Goal: Information Seeking & Learning: Learn about a topic

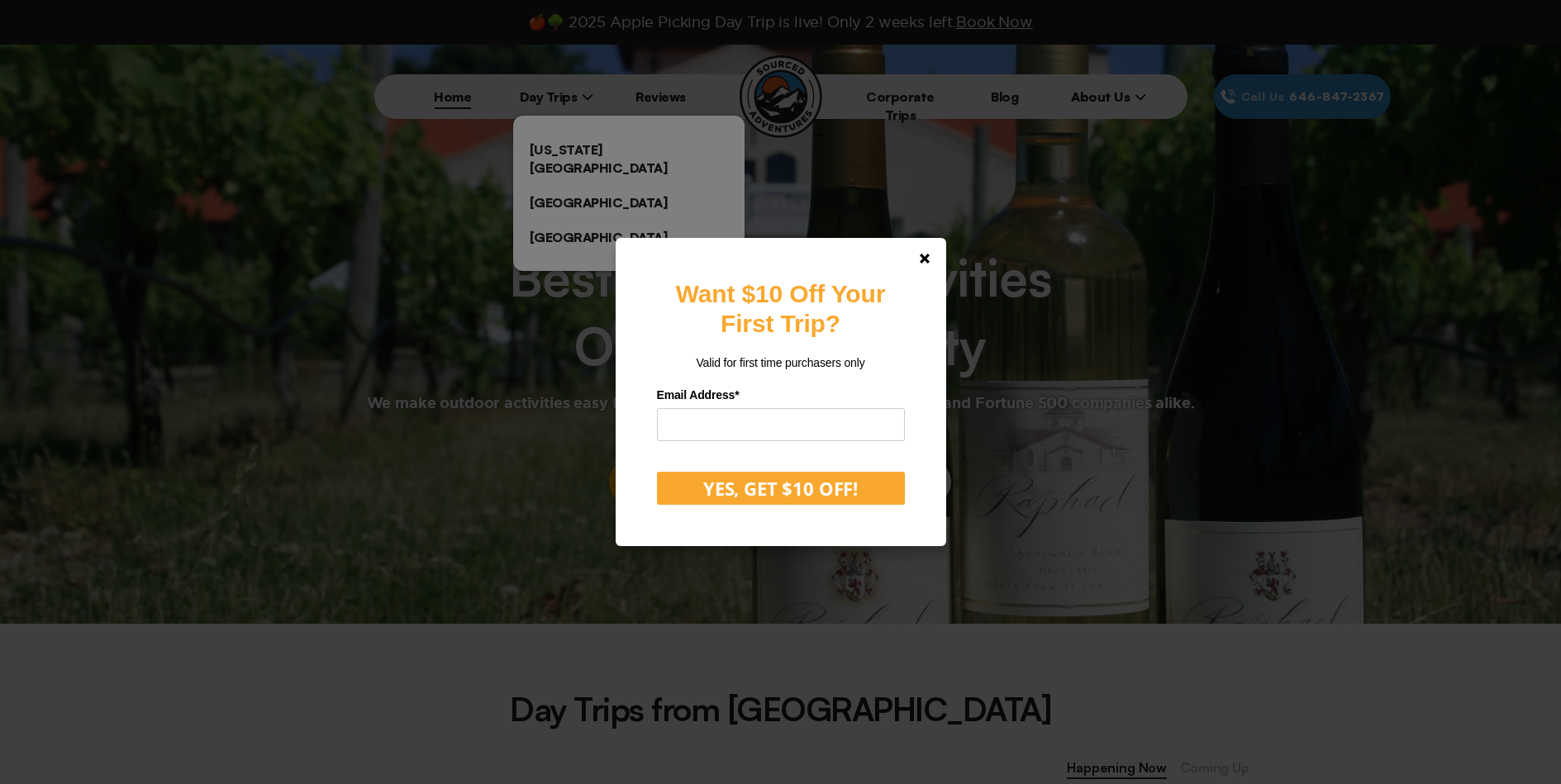
click at [576, 141] on div "Want $10 Off Your First Trip? Valid for first time purchasers only Email Addres…" at bounding box center [780, 392] width 1561 height 784
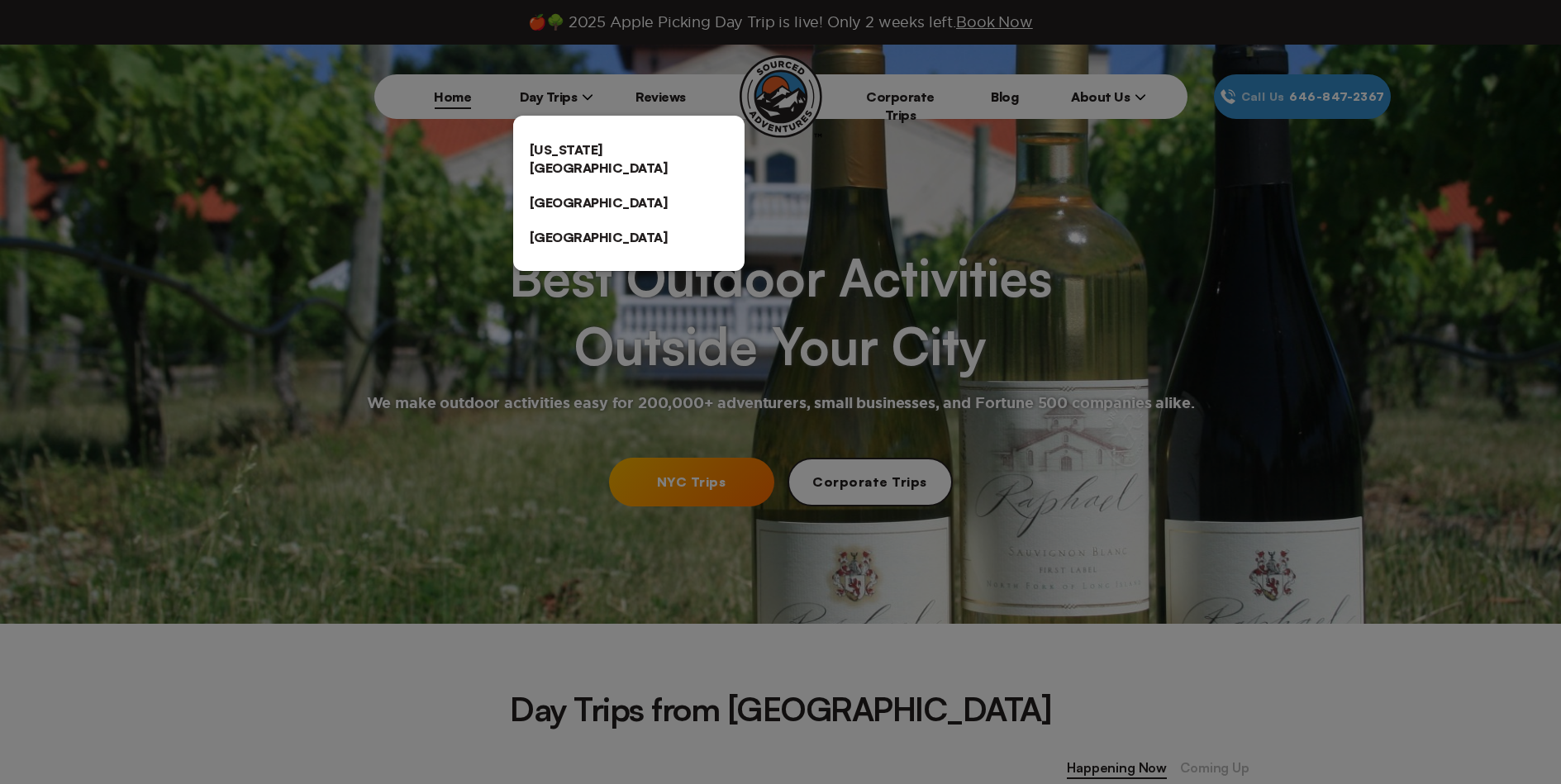
click at [586, 143] on link "[US_STATE][GEOGRAPHIC_DATA]" at bounding box center [629, 158] width 231 height 53
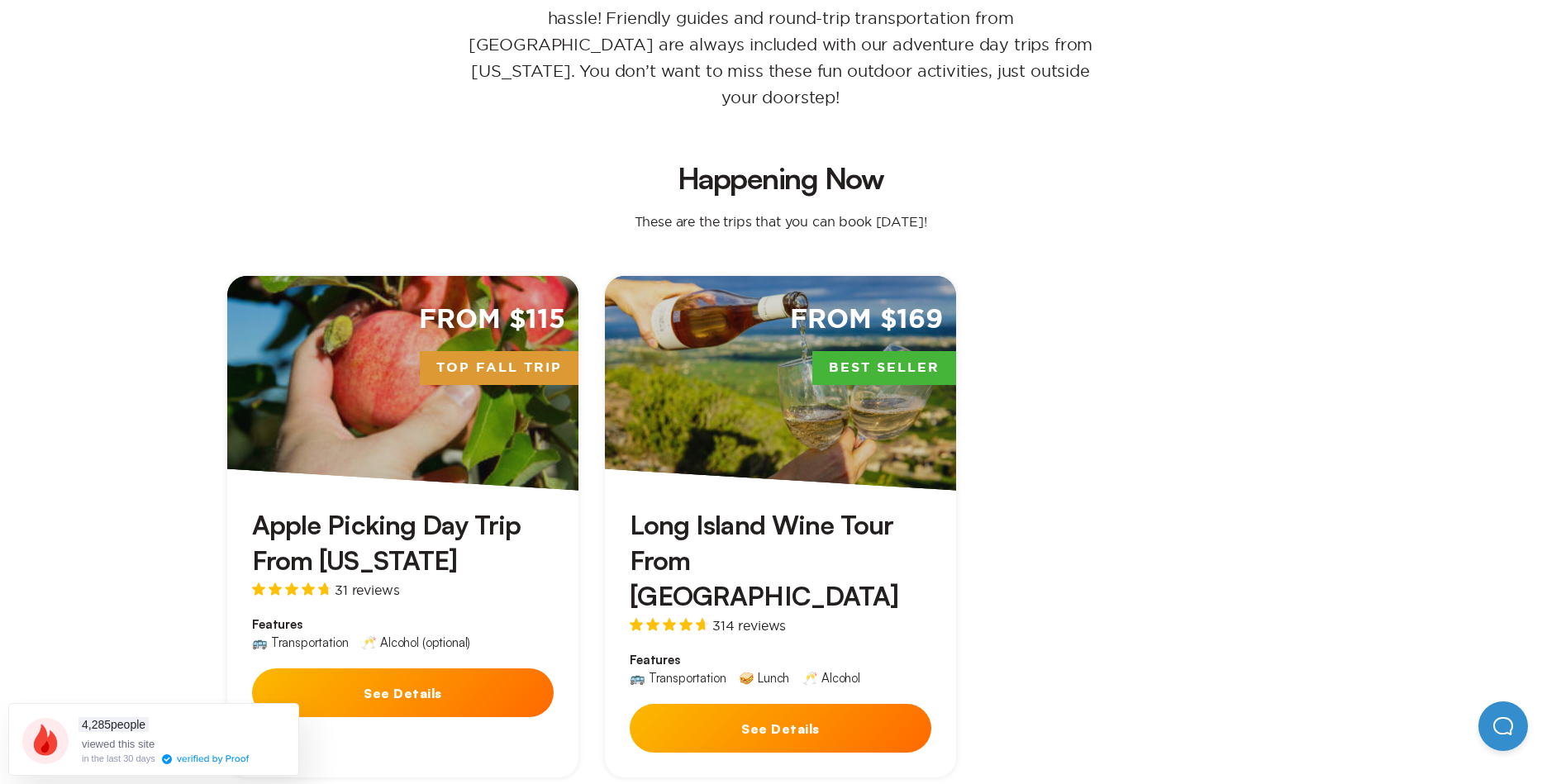
click at [334, 507] on h3 "Apple Picking Day Trip From [US_STATE]" at bounding box center [403, 542] width 302 height 71
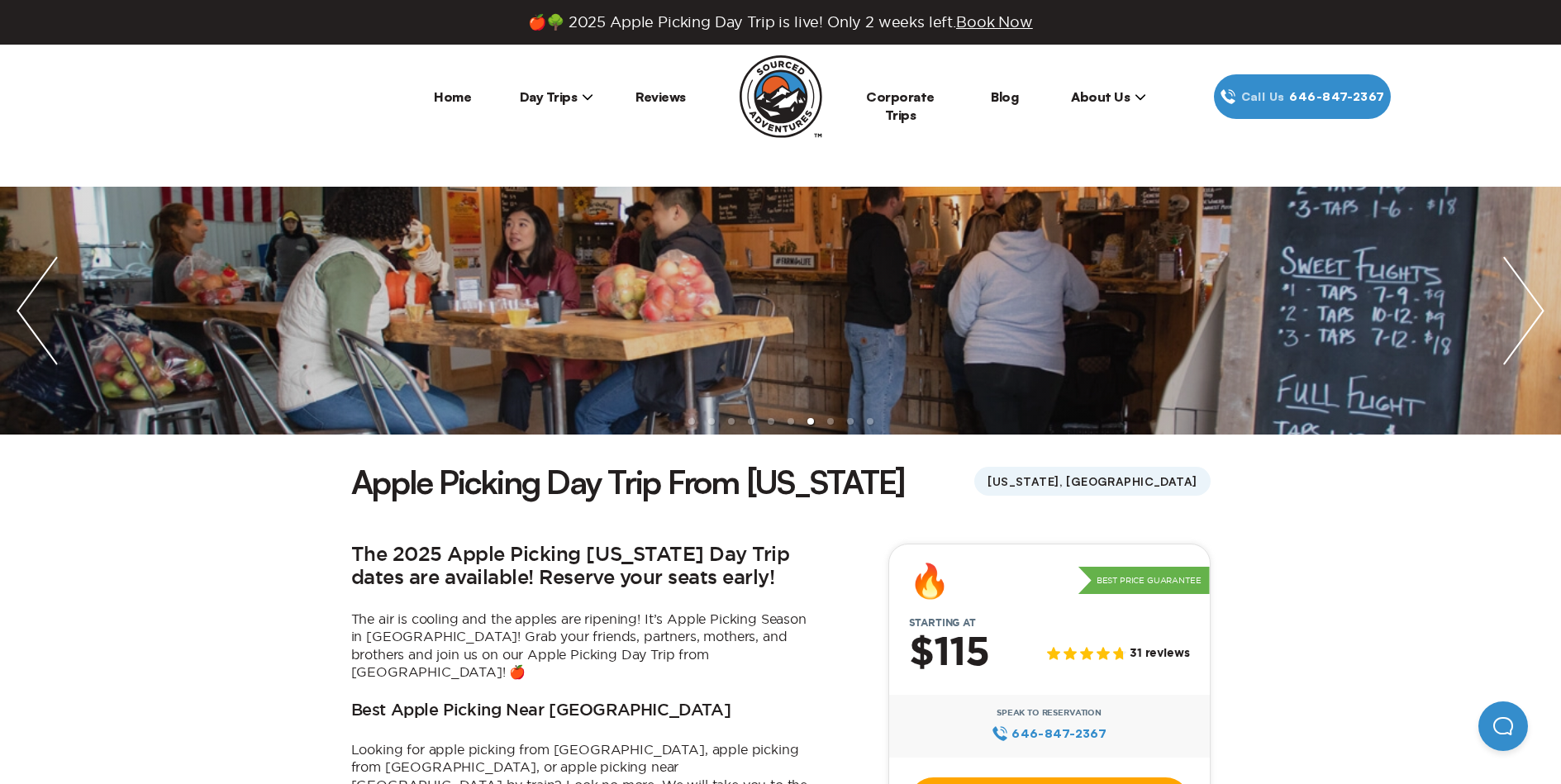
scroll to position [330, 0]
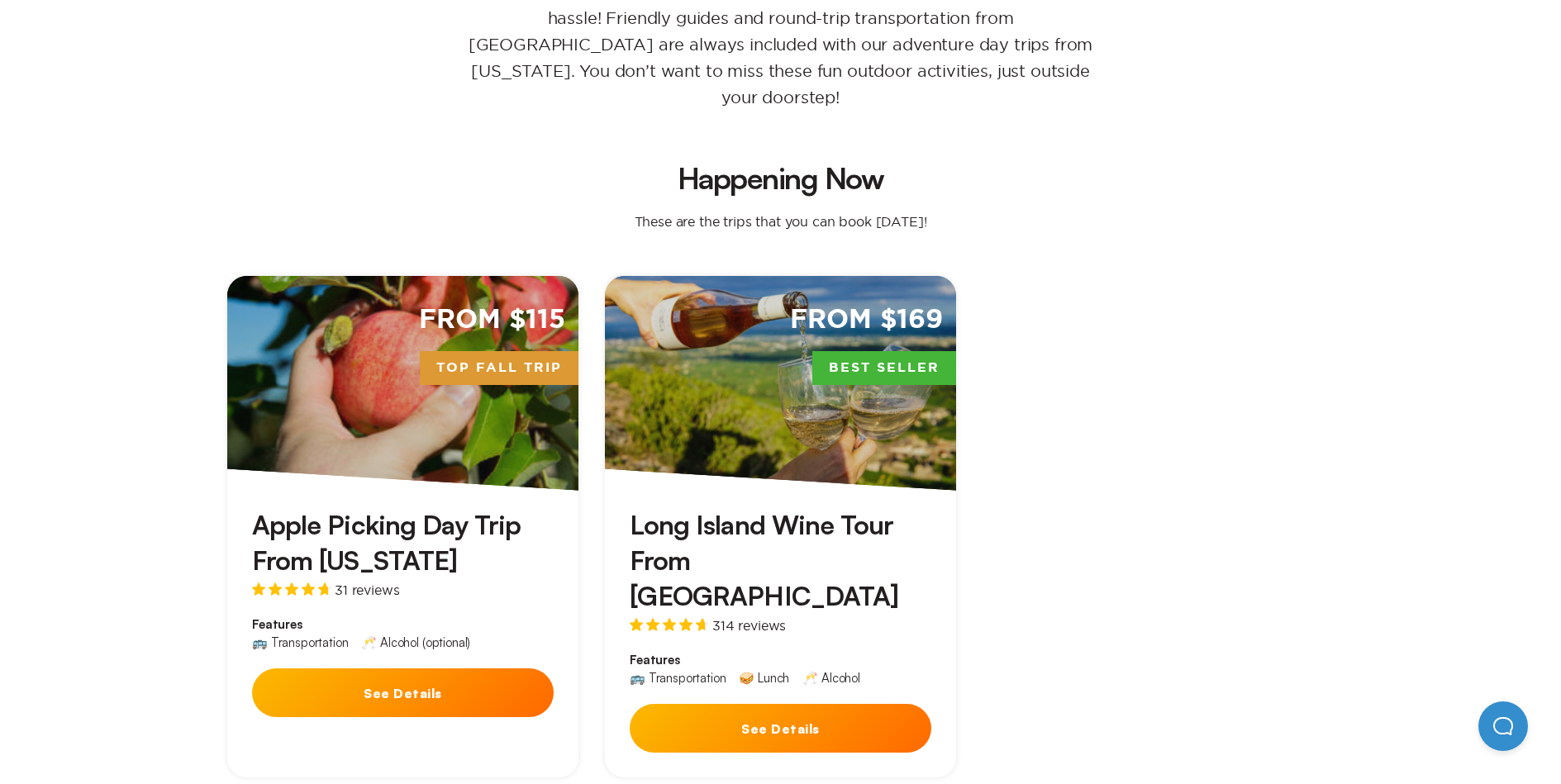
click at [769, 522] on h3 "Long Island Wine Tour From [GEOGRAPHIC_DATA]" at bounding box center [780, 560] width 302 height 107
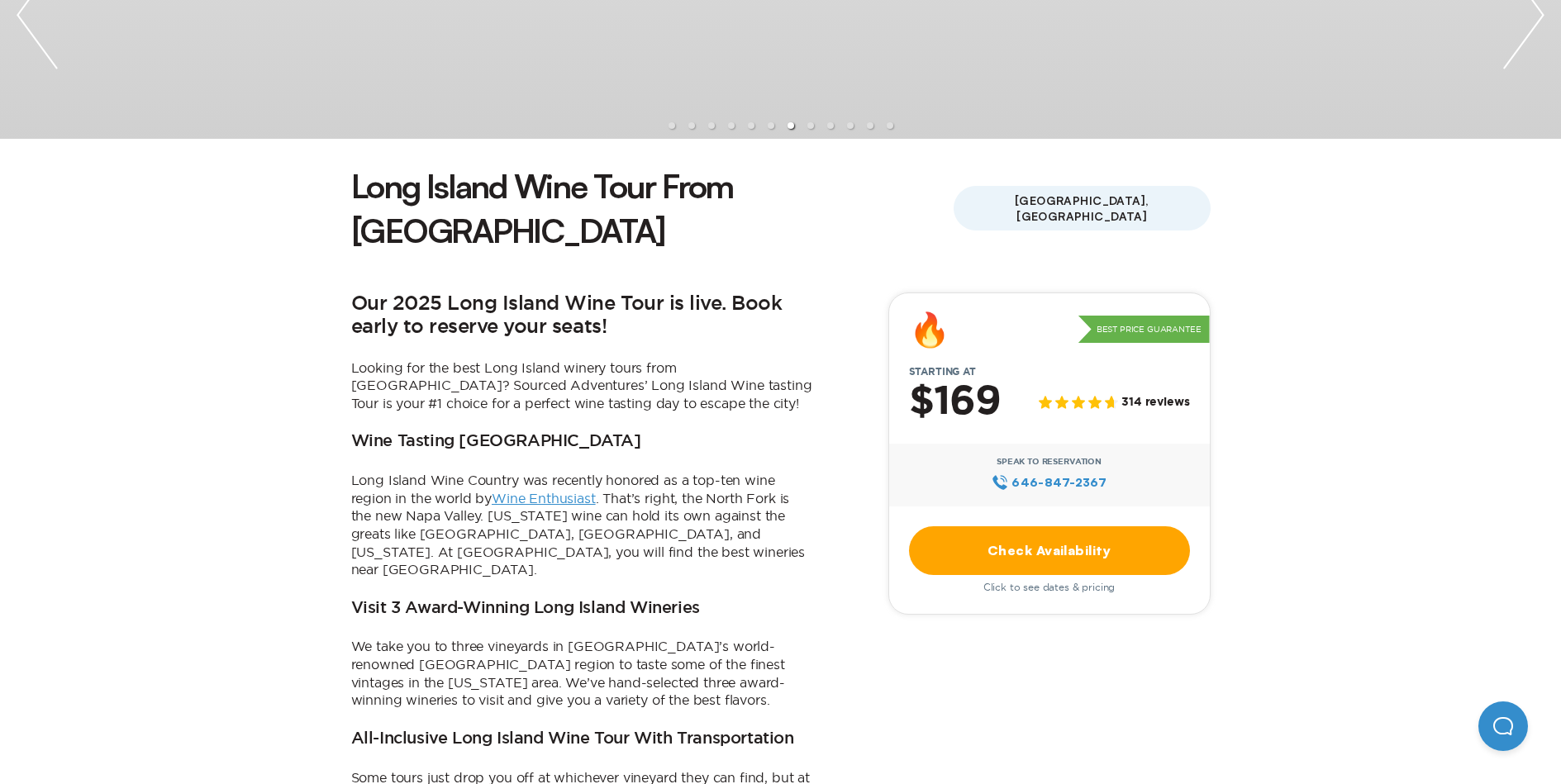
scroll to position [248, 0]
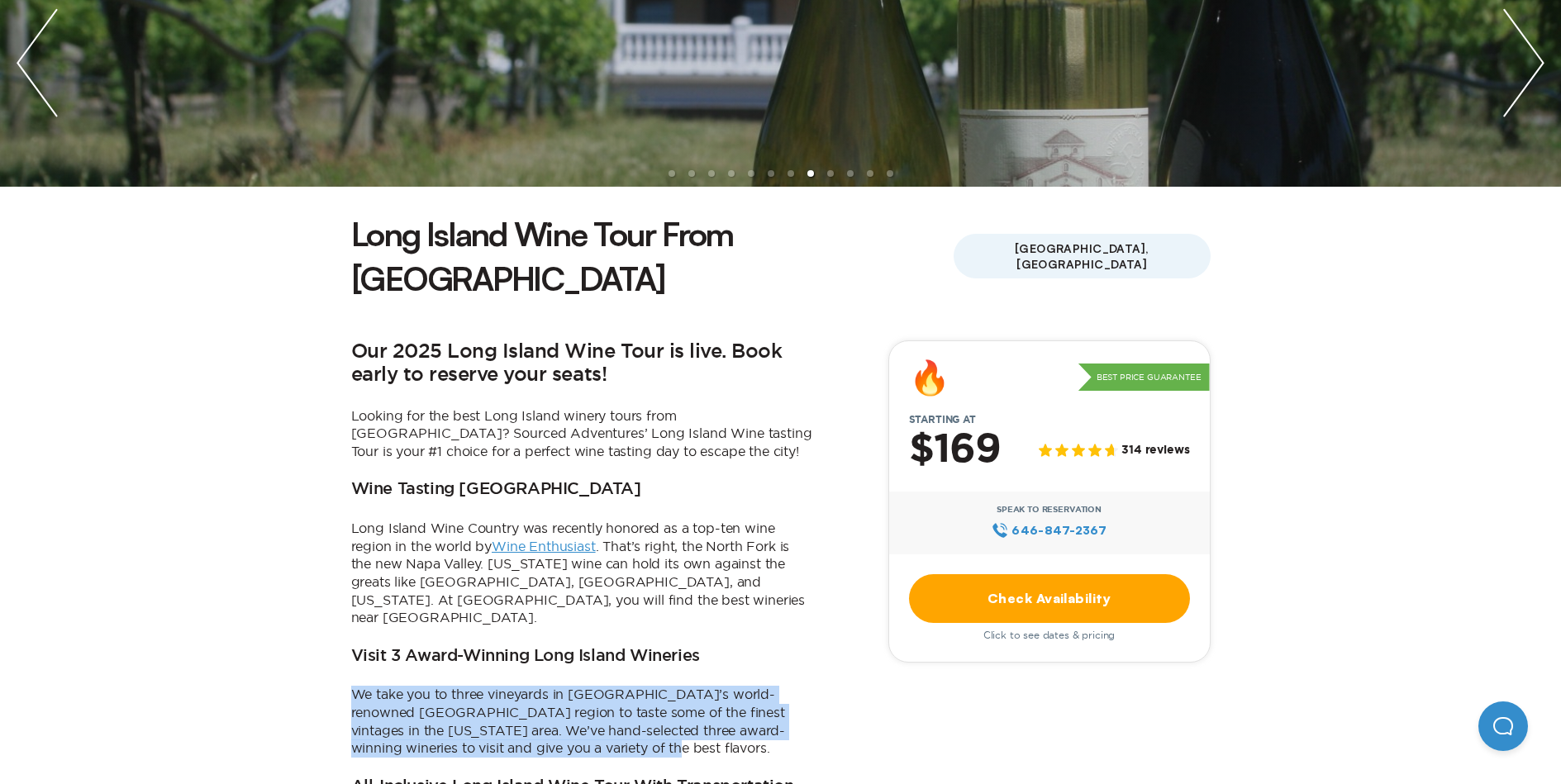
drag, startPoint x: 350, startPoint y: 628, endPoint x: 537, endPoint y: 693, distance: 198.0
click at [537, 693] on p "We take you to three vineyards in [GEOGRAPHIC_DATA]’s world-renowned [GEOGRAPHI…" at bounding box center [583, 722] width 463 height 71
copy p "We take you to three vineyards in [GEOGRAPHIC_DATA]’s world-renowned [GEOGRAPHI…"
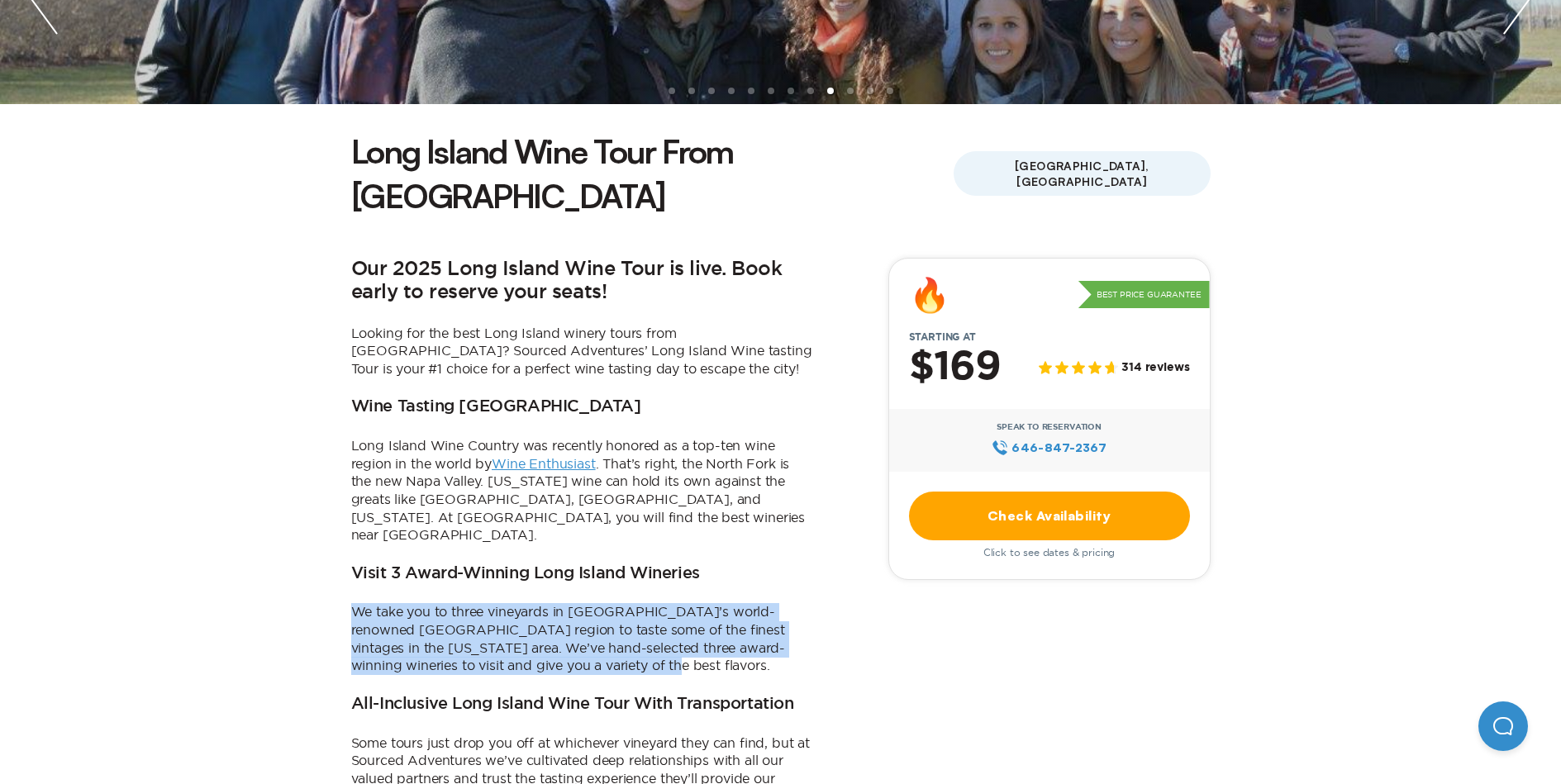
scroll to position [413, 0]
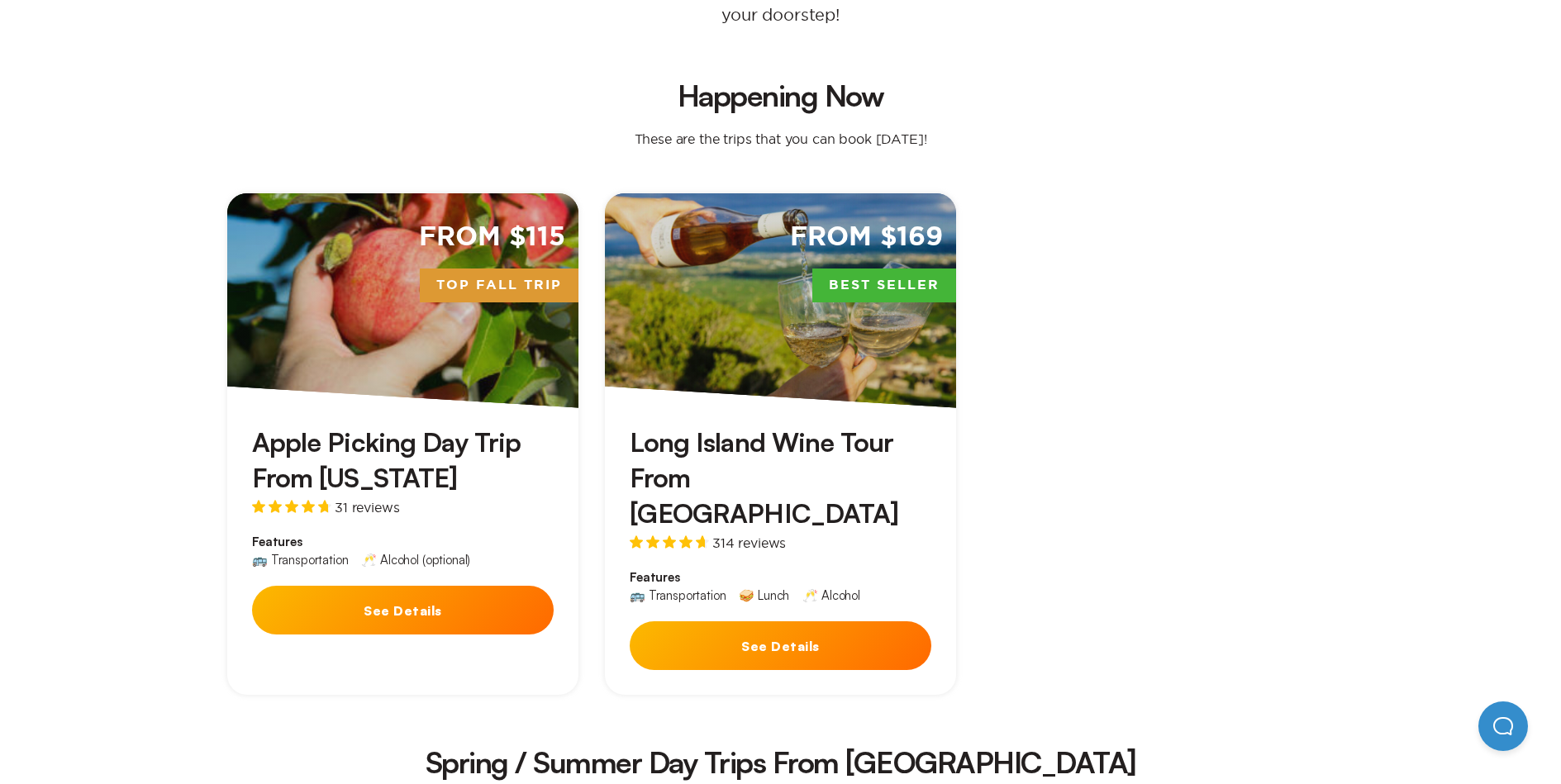
scroll to position [330, 0]
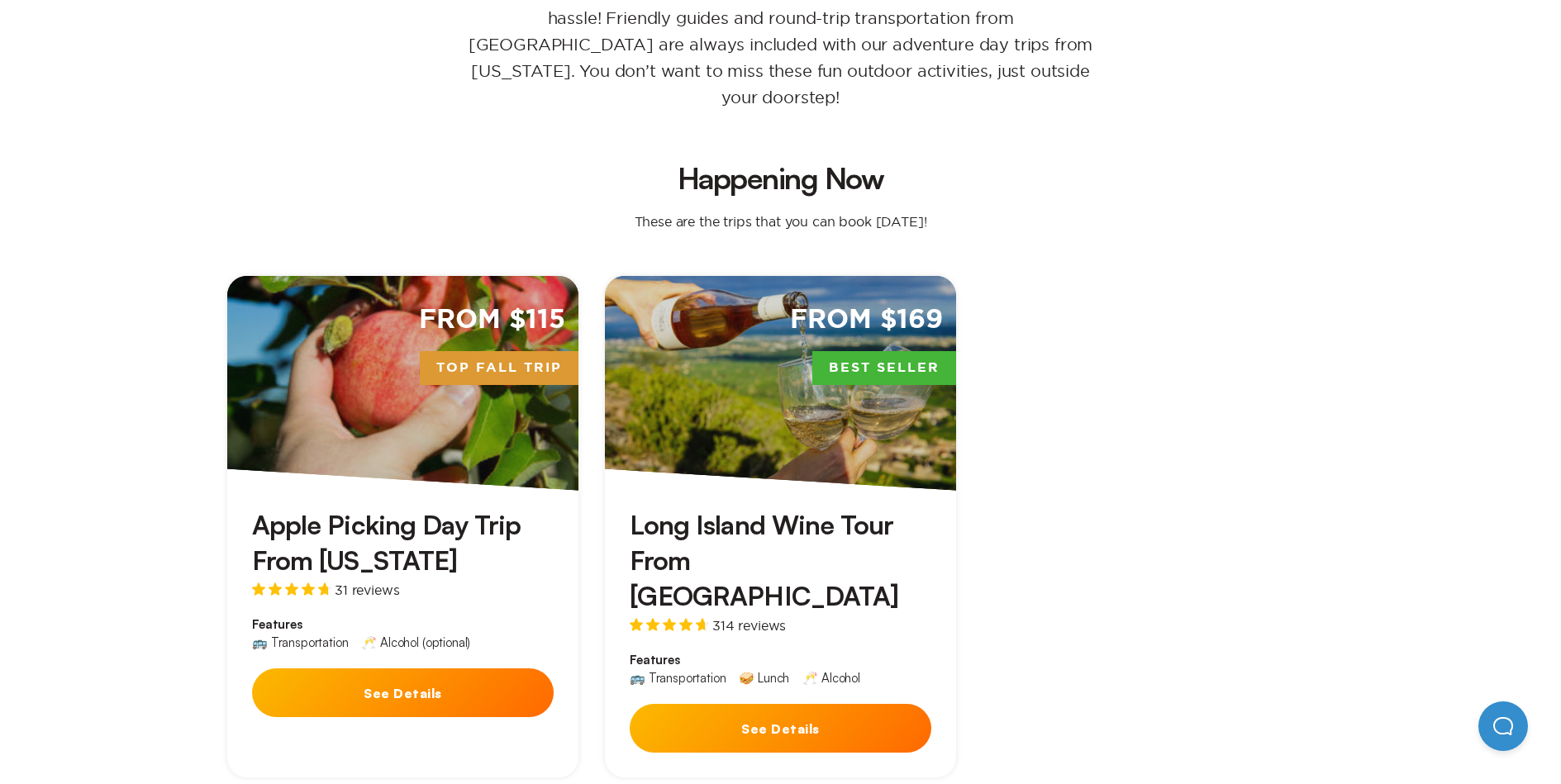
click at [463, 526] on h3 "Apple Picking Day Trip From [US_STATE]" at bounding box center [403, 542] width 302 height 71
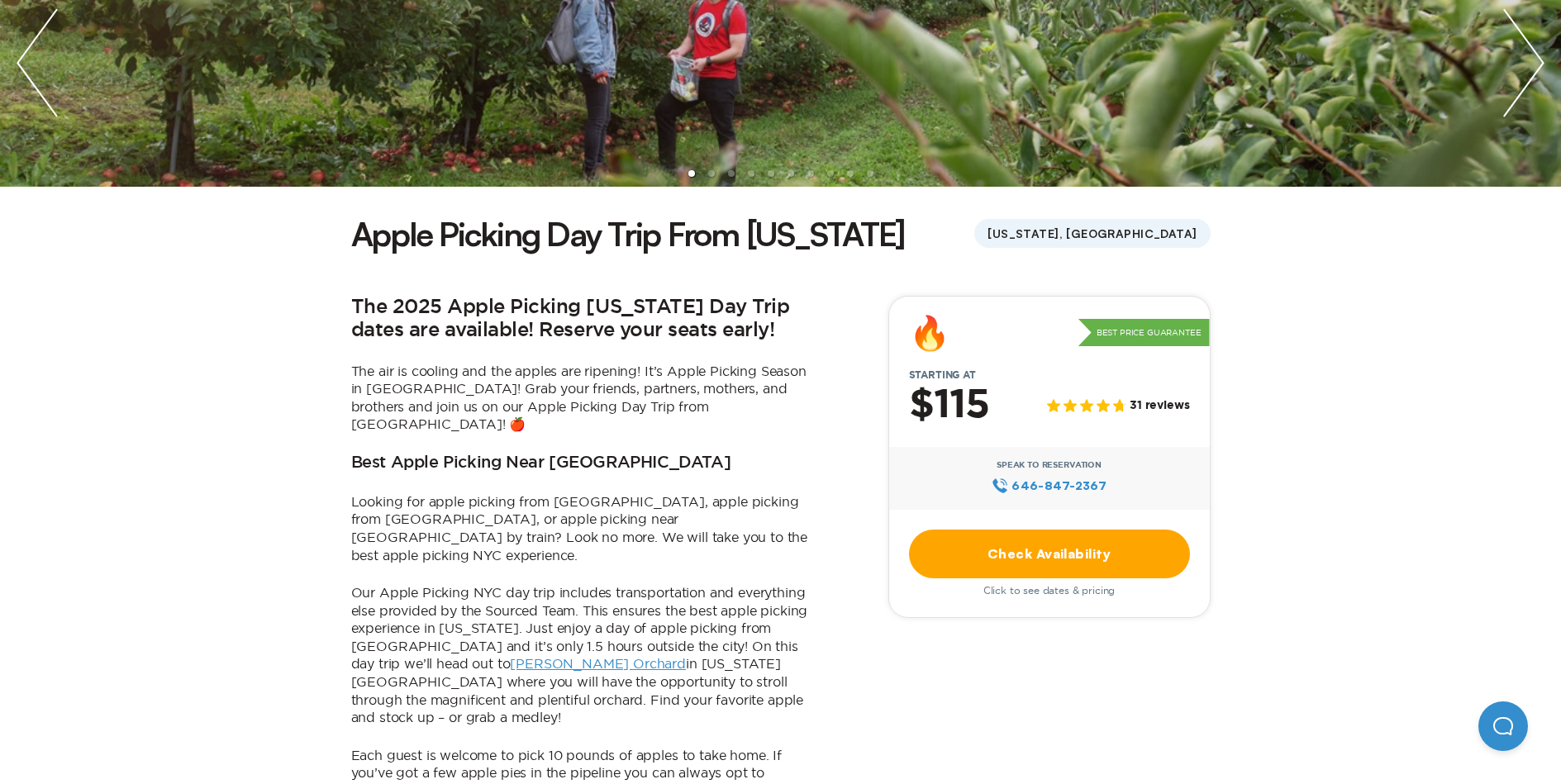
scroll to position [413, 0]
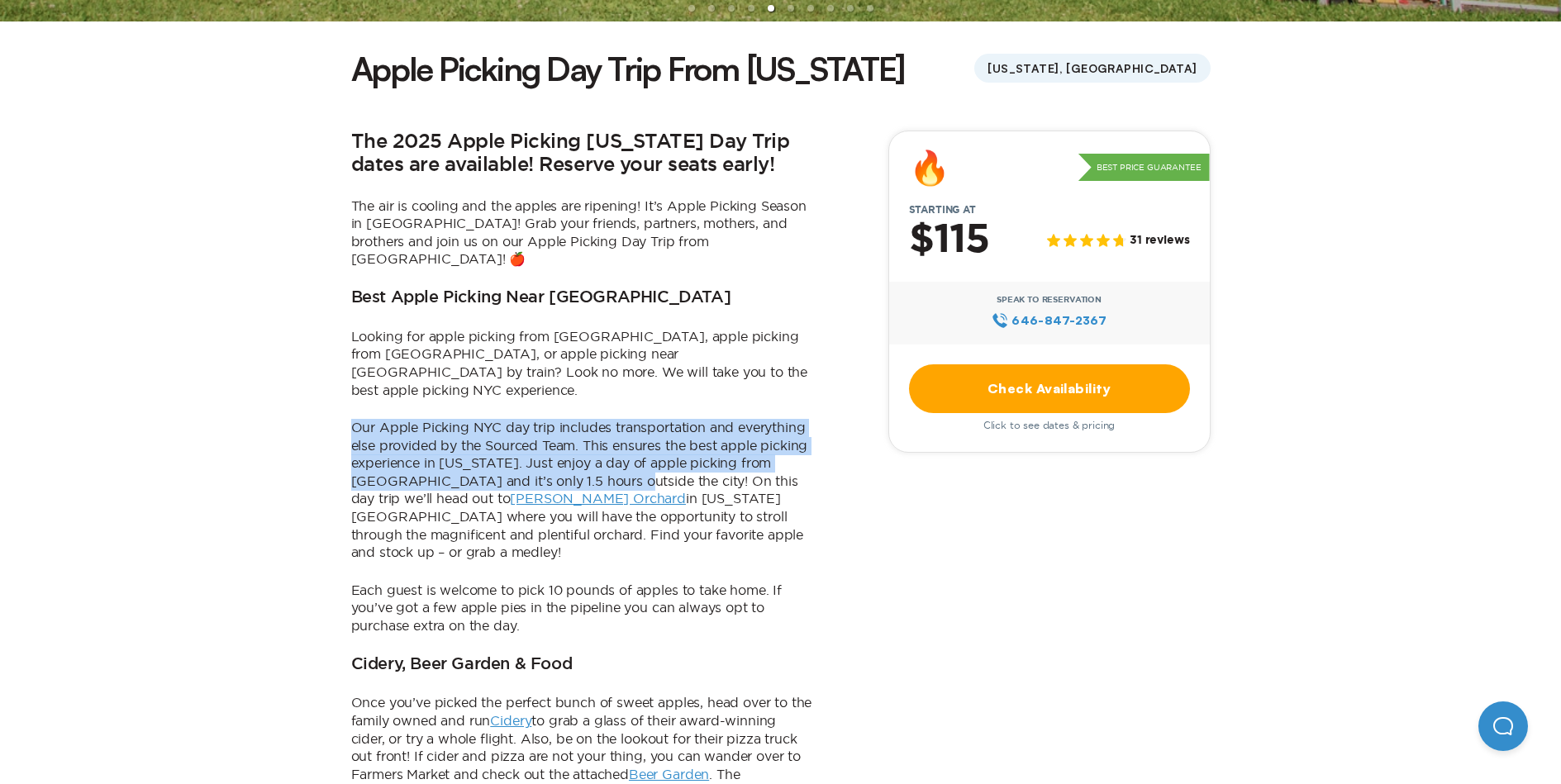
drag, startPoint x: 350, startPoint y: 388, endPoint x: 593, endPoint y: 446, distance: 249.8
click at [593, 446] on p "Our Apple Picking NYC day trip includes transportation and everything else prov…" at bounding box center [583, 490] width 463 height 143
copy p "Our Apple Picking NYC day trip includes transportation and everything else prov…"
